Goal: Book appointment/travel/reservation

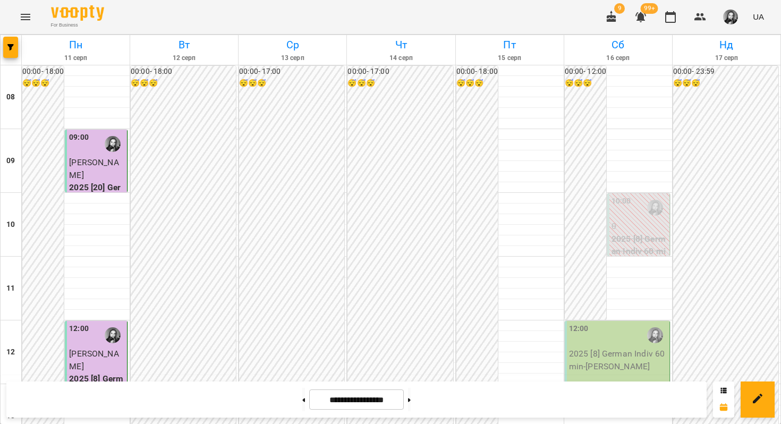
scroll to position [482, 0]
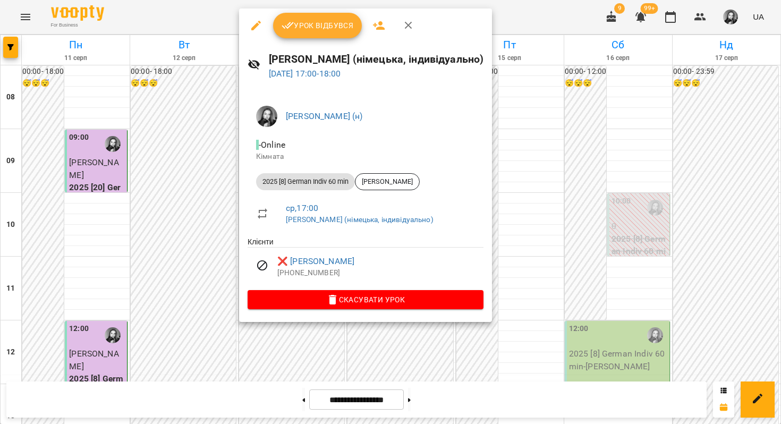
click at [256, 359] on div at bounding box center [390, 212] width 781 height 424
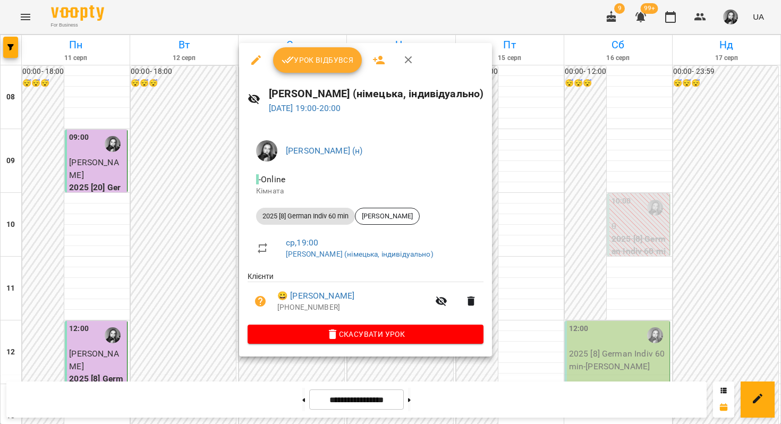
click at [256, 367] on div at bounding box center [390, 212] width 781 height 424
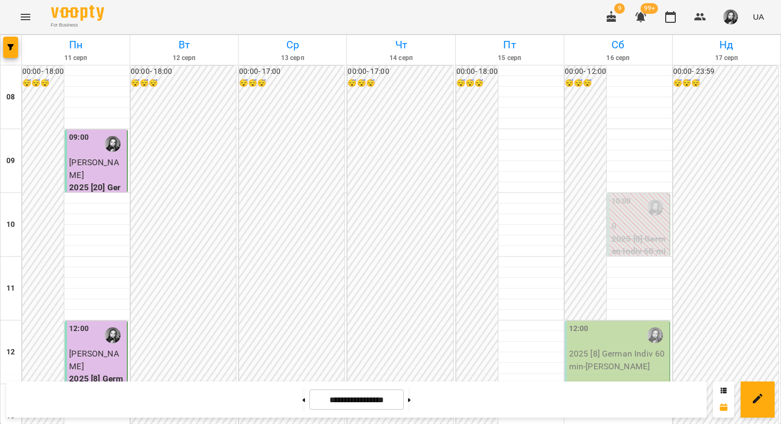
scroll to position [646, 0]
